Goal: Task Accomplishment & Management: Manage account settings

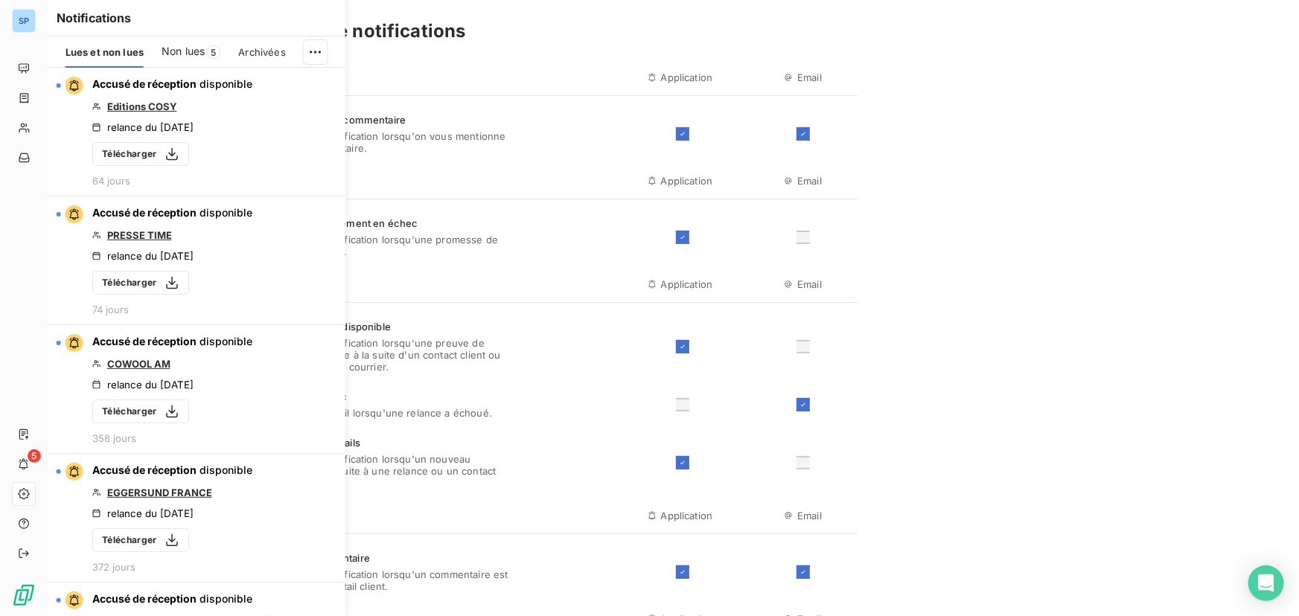
scroll to position [503, 0]
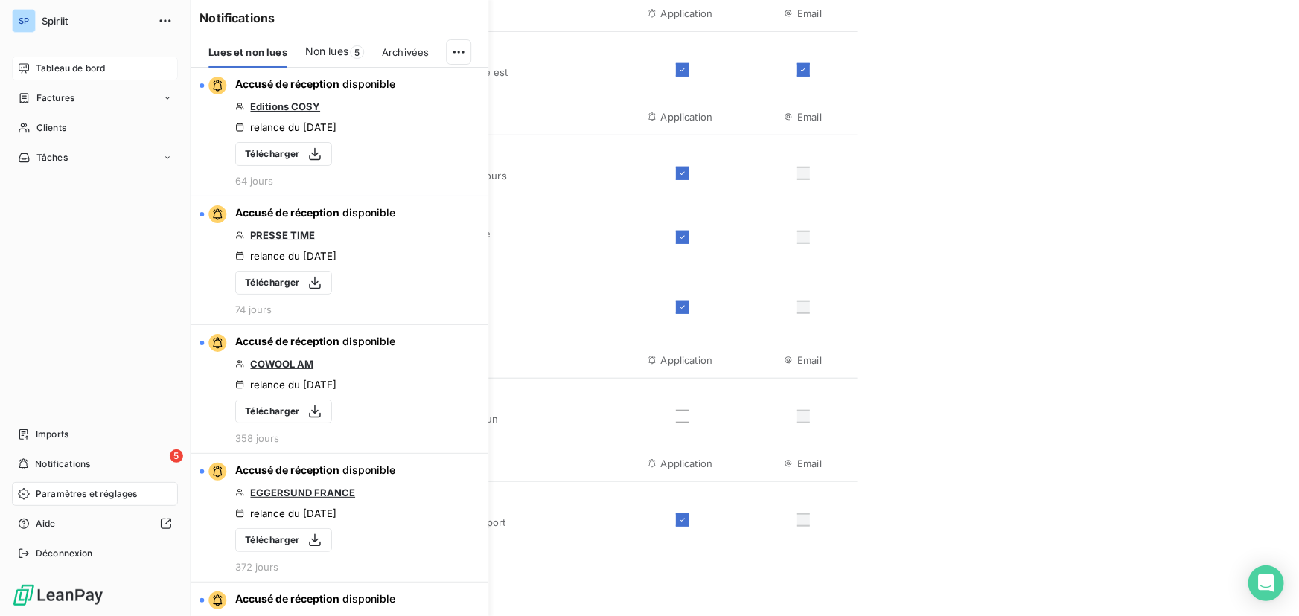
click at [54, 73] on span "Tableau de bord" at bounding box center [70, 68] width 69 height 13
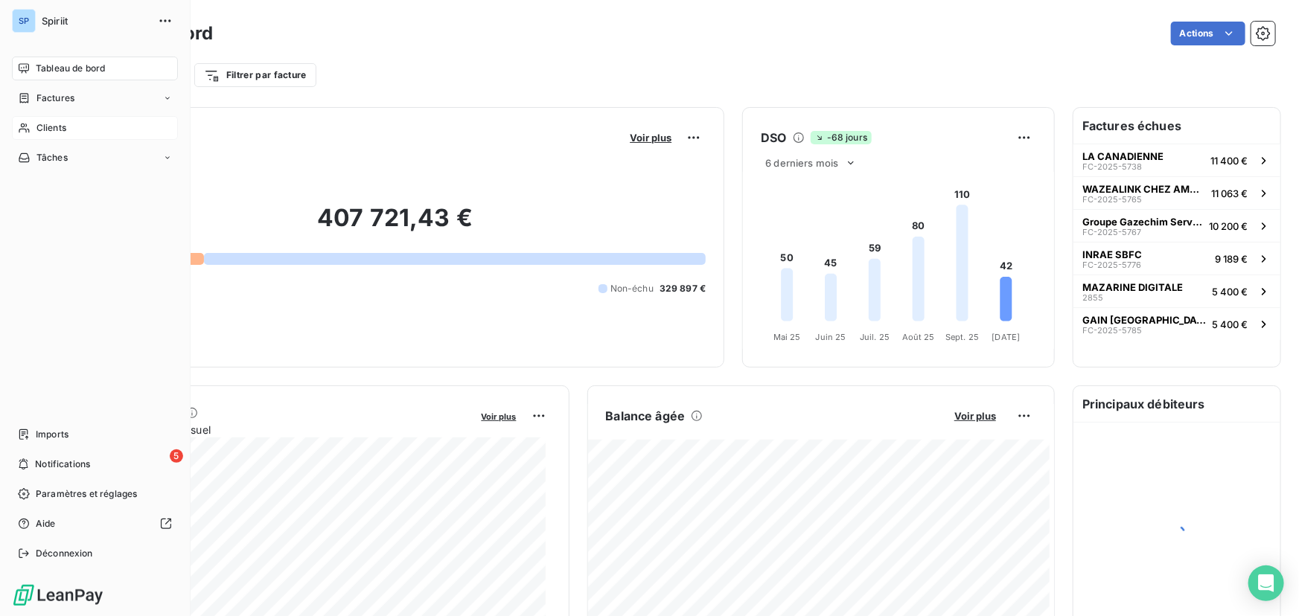
click at [54, 128] on span "Clients" at bounding box center [51, 127] width 30 height 13
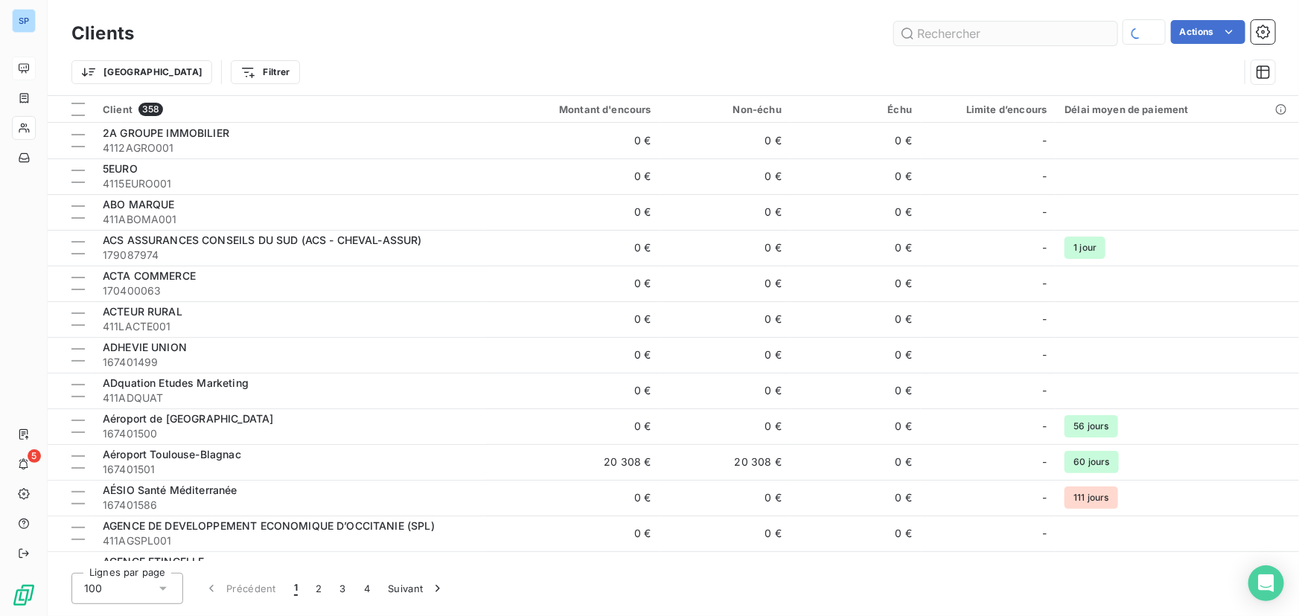
click at [929, 39] on input "text" at bounding box center [1005, 34] width 223 height 24
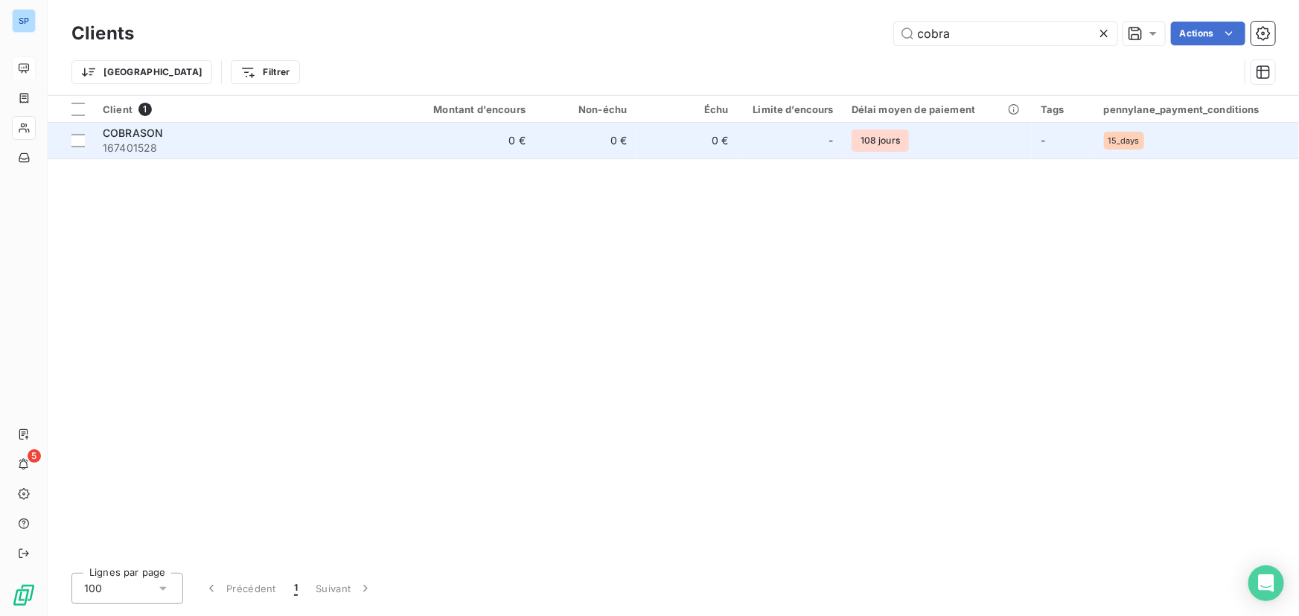
type input "cobra"
click at [508, 141] on td "0 €" at bounding box center [466, 141] width 136 height 36
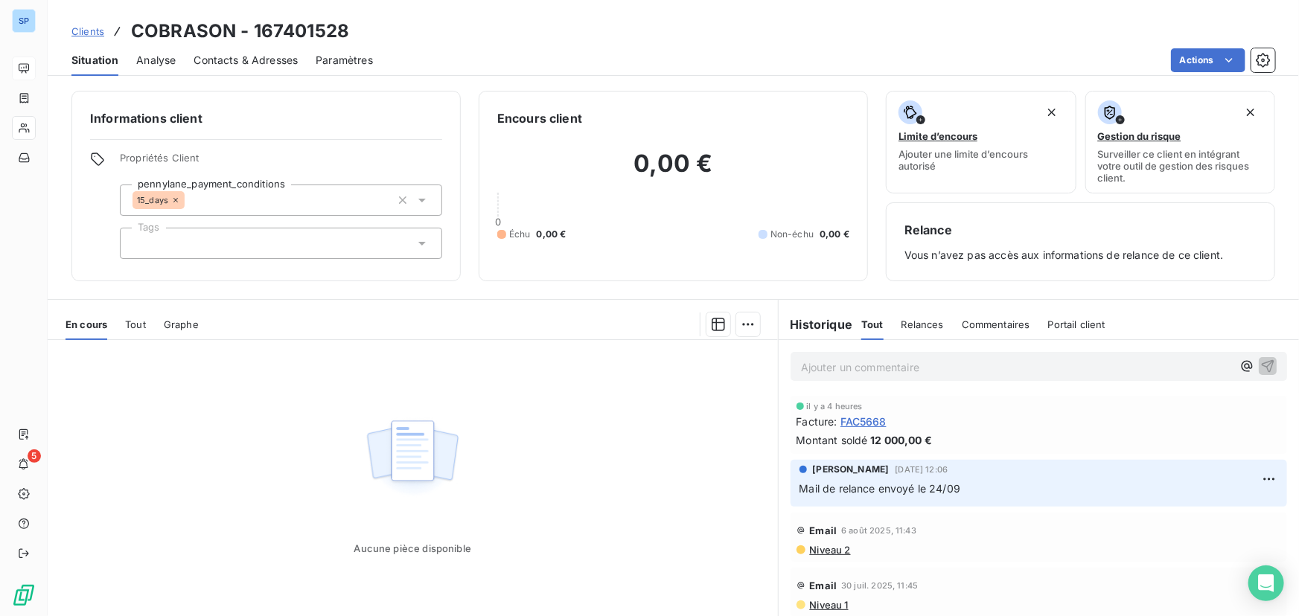
click at [886, 371] on p "Ajouter un commentaire ﻿" at bounding box center [1016, 367] width 431 height 19
click at [878, 364] on p "Ajouter un commentaire ﻿" at bounding box center [1016, 367] width 431 height 19
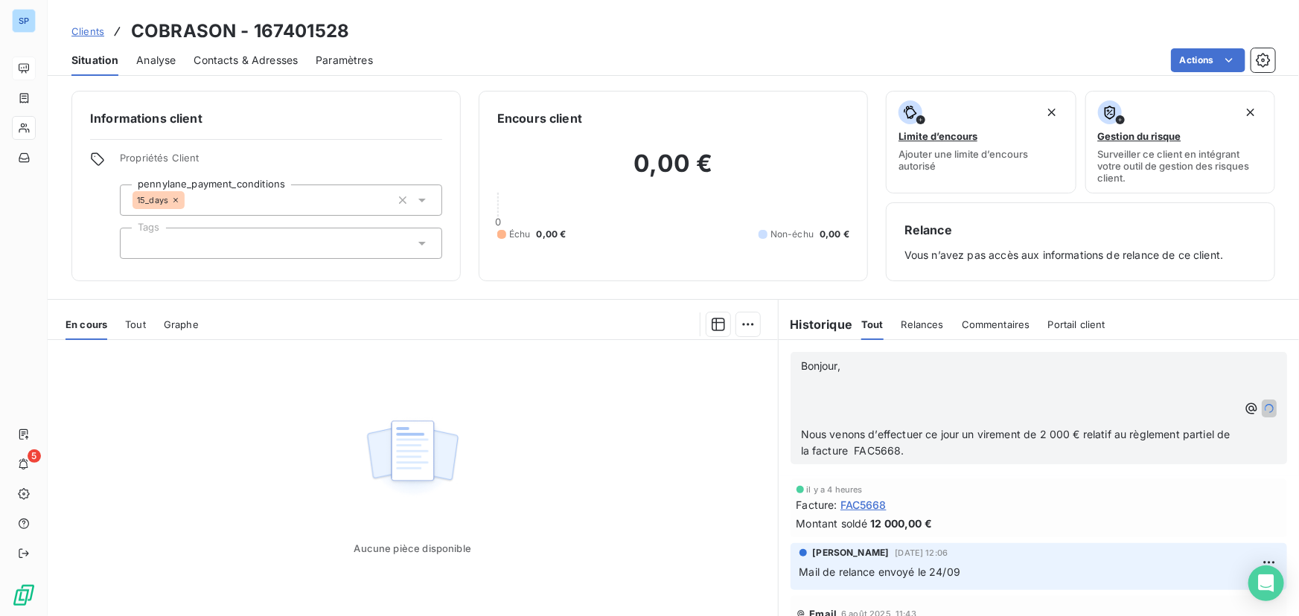
click at [865, 369] on p "Bonjour," at bounding box center [1020, 366] width 438 height 17
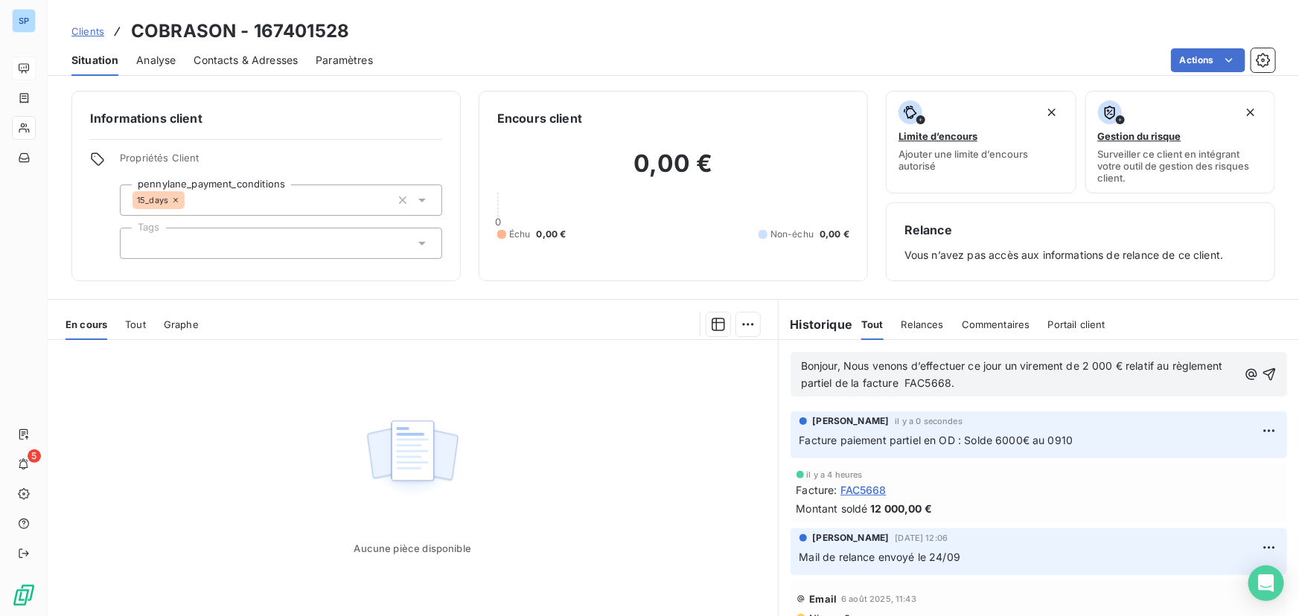
click at [792, 365] on div "Bonjour, Nous venons d’effectuer ce jour un virement de 2 000 € relatif au règl…" at bounding box center [1039, 374] width 497 height 45
click at [801, 367] on span "Bonjour, Nous venons d’effectuer ce jour un virement de 2 000 € relatif au règl…" at bounding box center [1013, 375] width 425 height 30
click at [1263, 371] on icon "button" at bounding box center [1269, 375] width 13 height 13
